Goal: Information Seeking & Learning: Learn about a topic

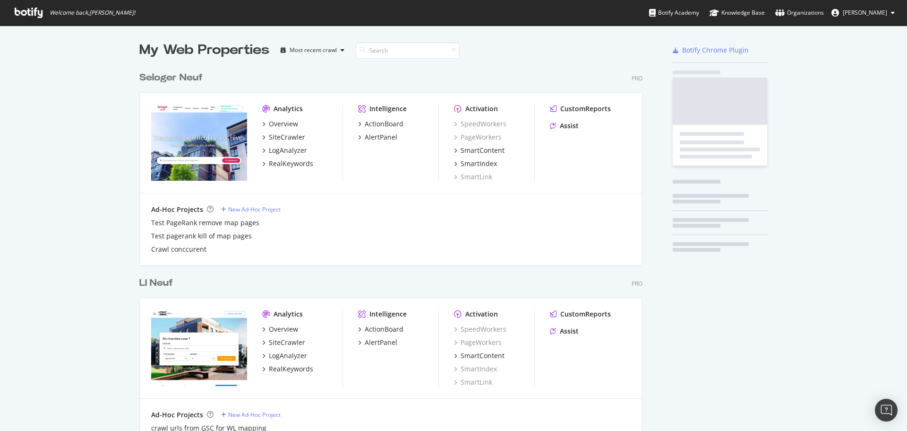
scroll to position [2670, 504]
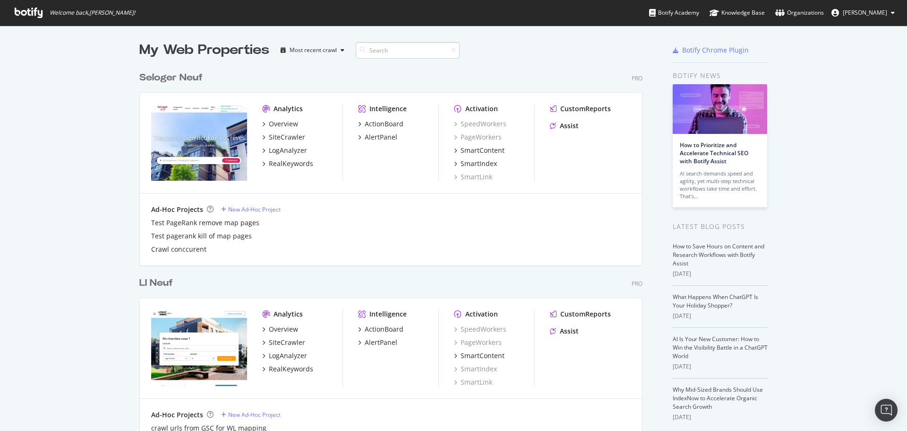
click at [376, 52] on input at bounding box center [408, 50] width 104 height 17
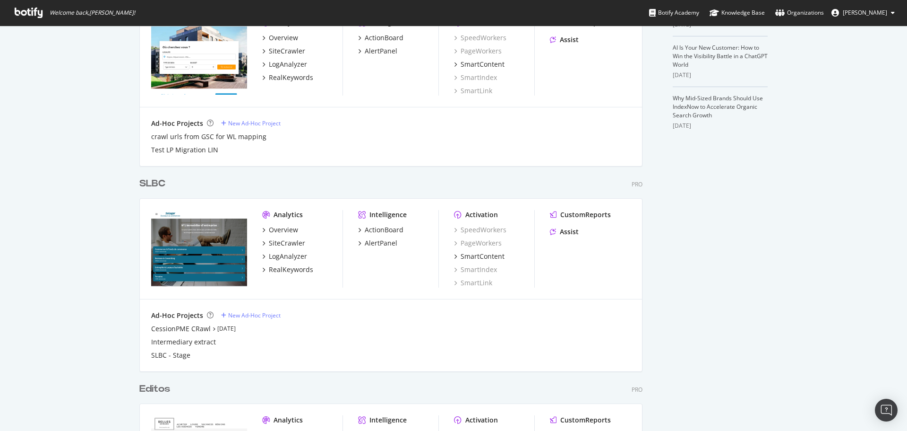
scroll to position [338, 0]
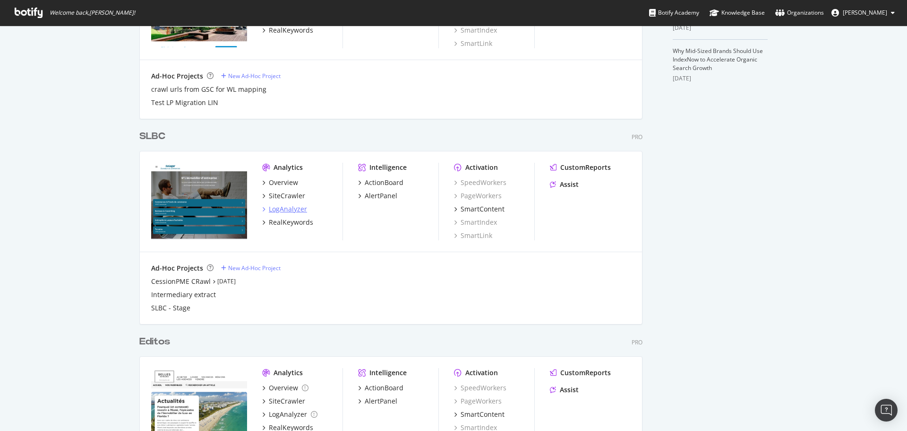
click at [278, 212] on div "LogAnalyzer" at bounding box center [288, 208] width 38 height 9
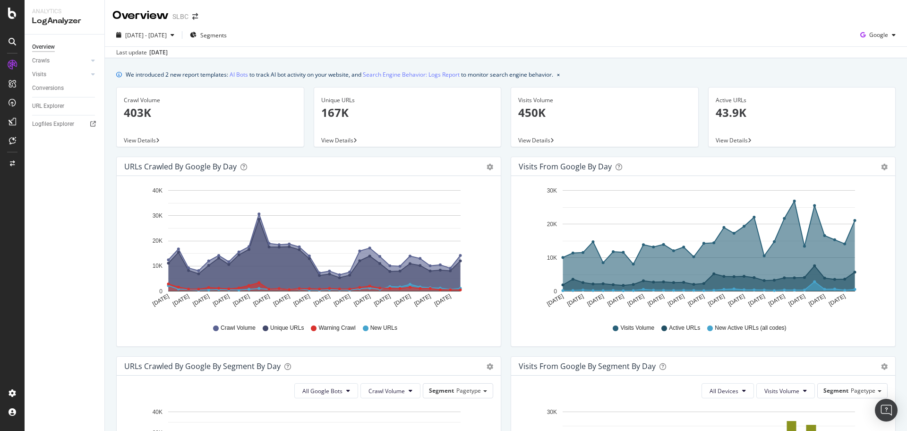
click at [181, 149] on div "Crawl Volume 403K View Details" at bounding box center [211, 121] width 198 height 69
click at [42, 63] on div "Crawls" at bounding box center [40, 61] width 17 height 10
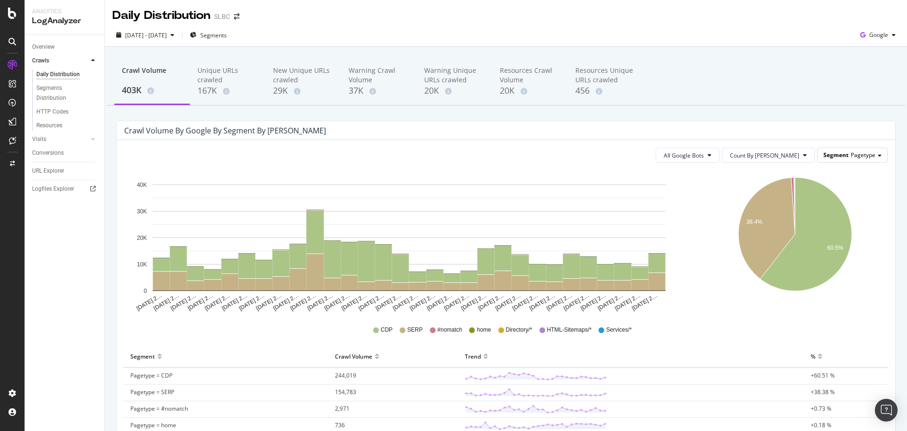
click at [852, 152] on span "Pagetype" at bounding box center [863, 155] width 25 height 8
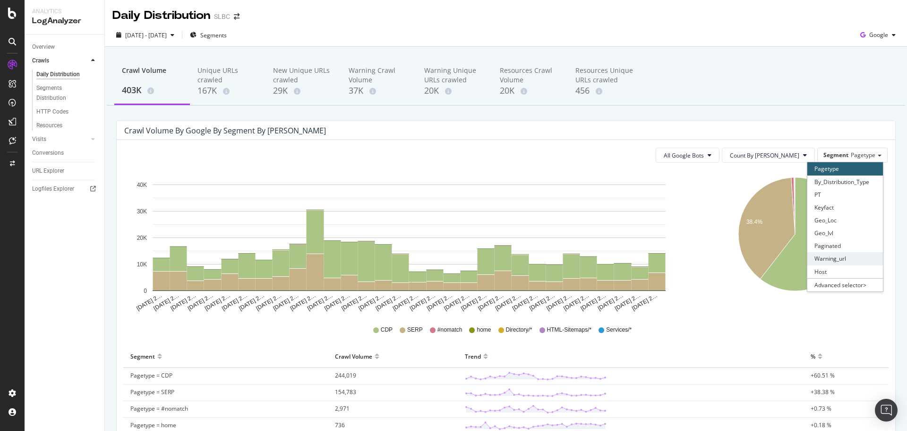
click at [840, 254] on div "Warning_url" at bounding box center [846, 258] width 76 height 13
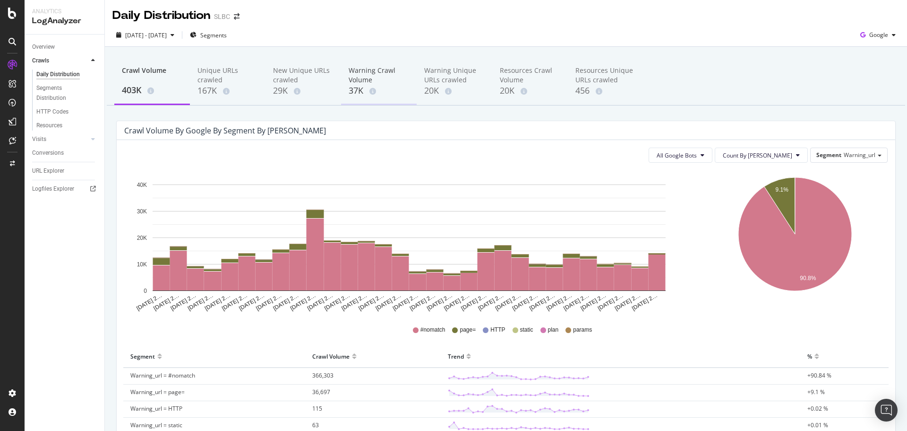
click at [358, 93] on div "37K" at bounding box center [379, 91] width 60 height 12
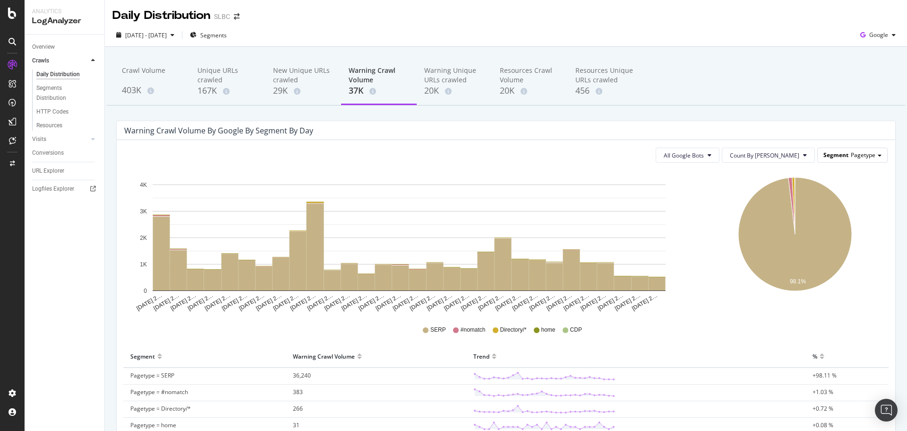
click at [843, 157] on div "Segment Pagetype" at bounding box center [852, 155] width 69 height 14
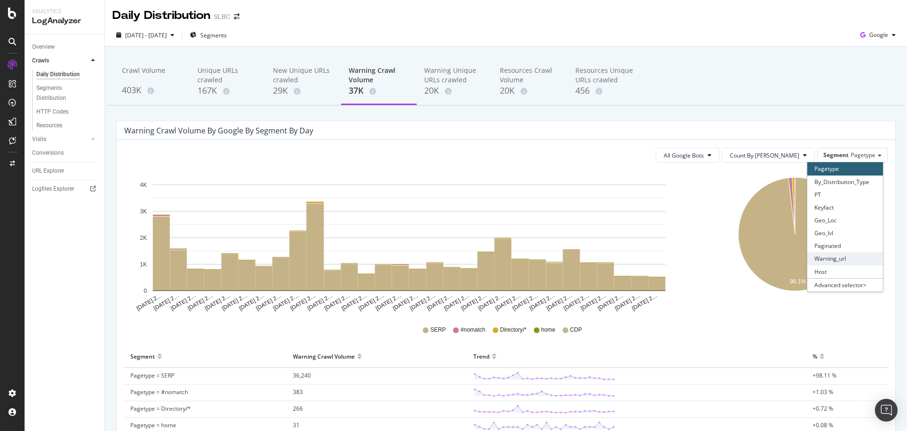
click at [845, 256] on div "Warning_url" at bounding box center [846, 258] width 76 height 13
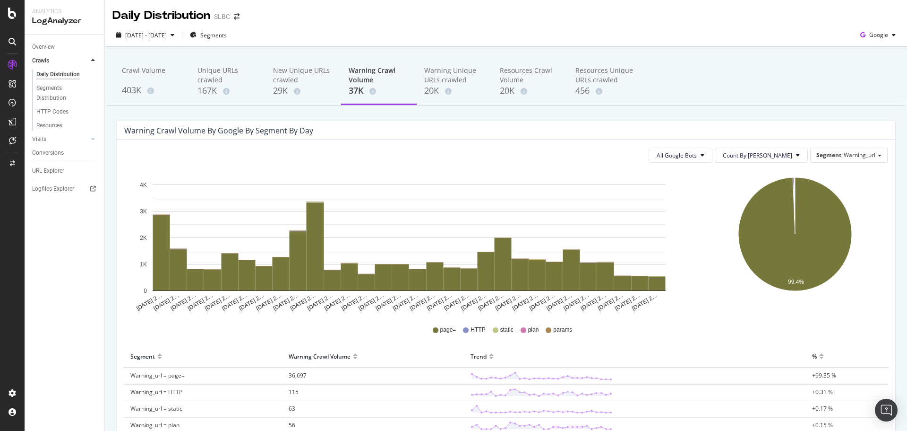
scroll to position [47, 0]
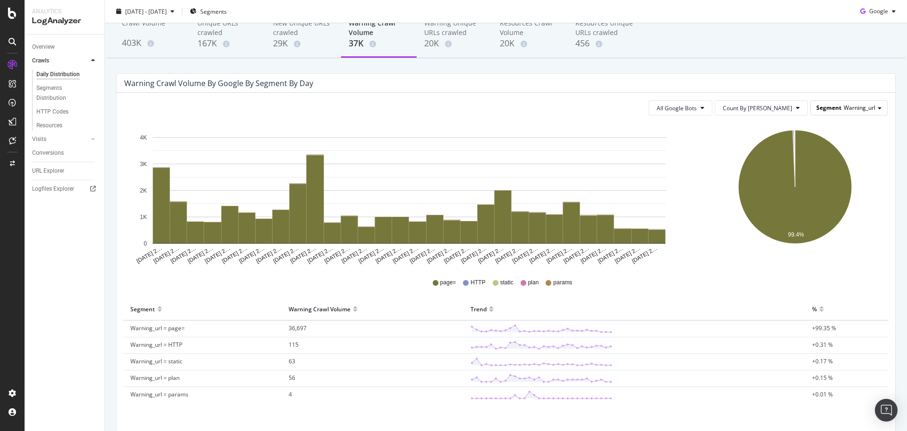
click at [844, 105] on span "Warning_url" at bounding box center [860, 108] width 32 height 8
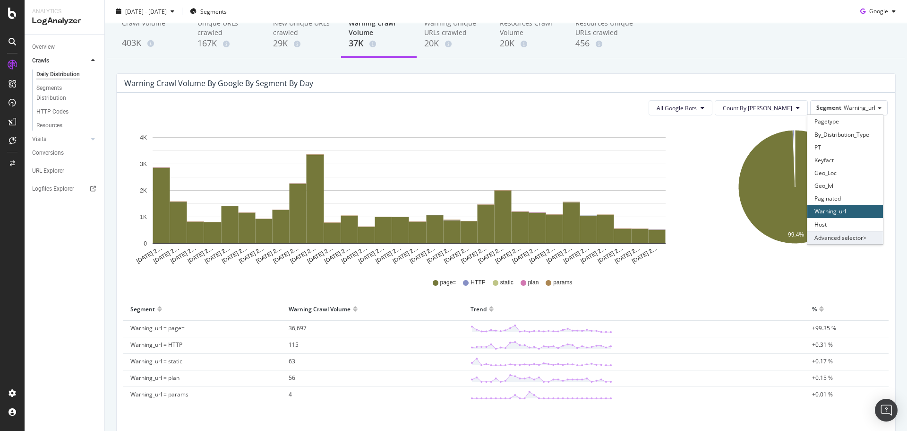
click at [819, 235] on div "Advanced selector >" at bounding box center [846, 237] width 76 height 13
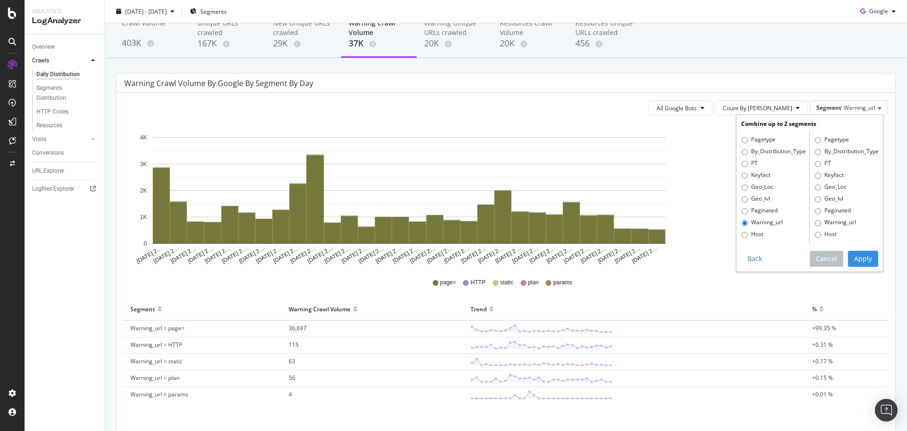
click at [246, 301] on th "Segment" at bounding box center [202, 309] width 158 height 22
